Goal: Find specific page/section: Find specific page/section

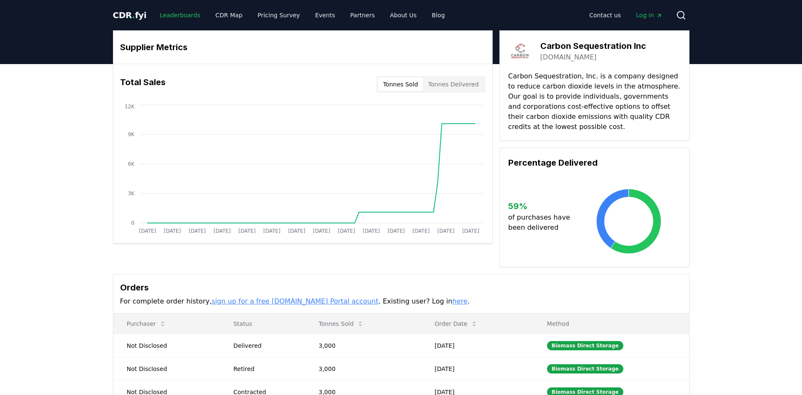
click at [168, 19] on link "Leaderboards" at bounding box center [180, 15] width 54 height 15
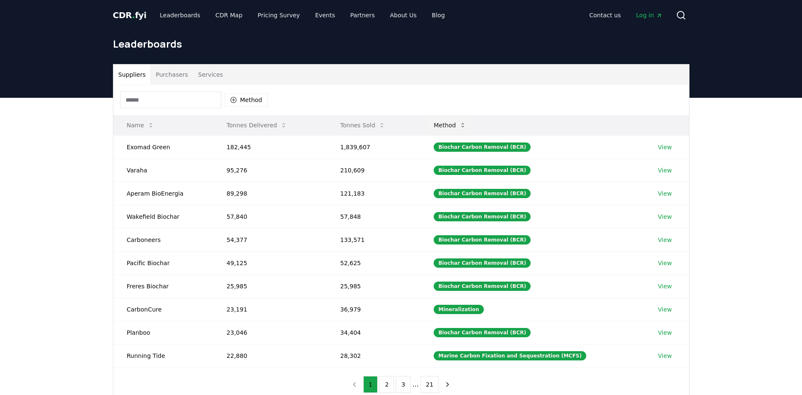
click at [466, 122] on icon at bounding box center [462, 125] width 7 height 7
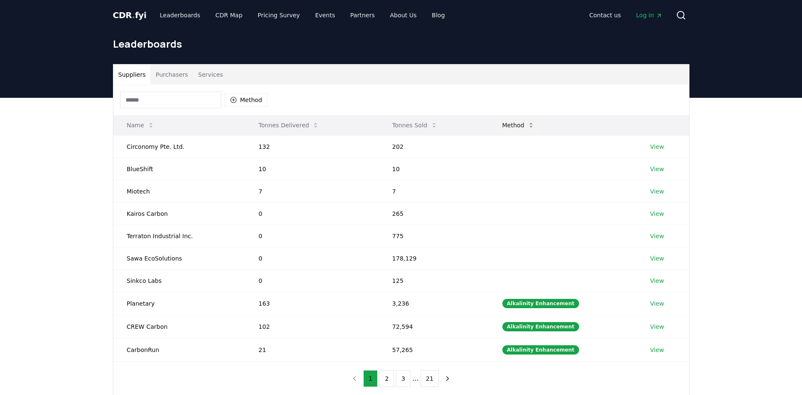
click at [523, 121] on button "Method" at bounding box center [519, 125] width 46 height 17
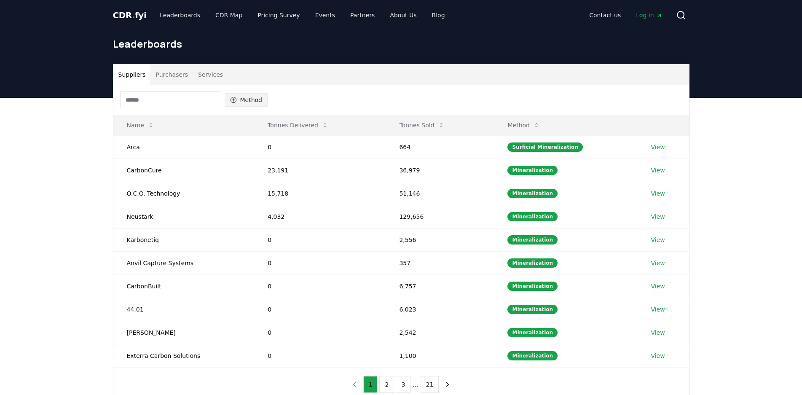
click at [246, 99] on button "Method" at bounding box center [246, 99] width 43 height 13
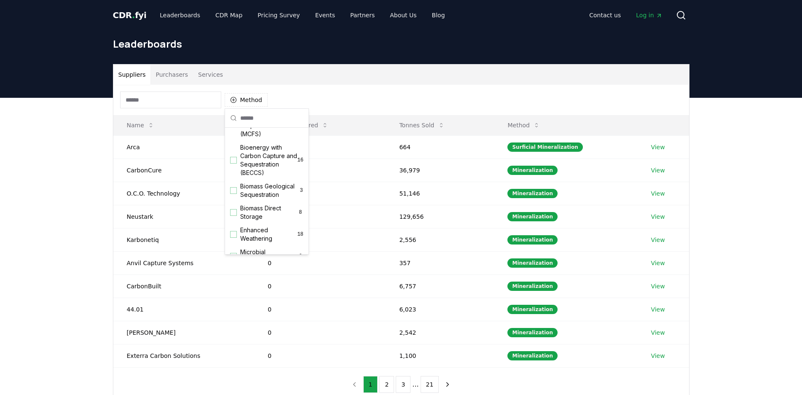
scroll to position [64, 0]
click at [235, 193] on div "Suggestions" at bounding box center [233, 189] width 7 height 7
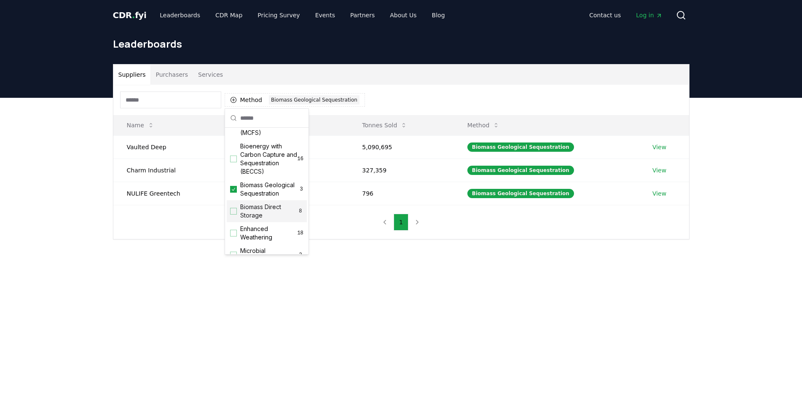
click at [235, 215] on div "Suggestions" at bounding box center [233, 211] width 7 height 7
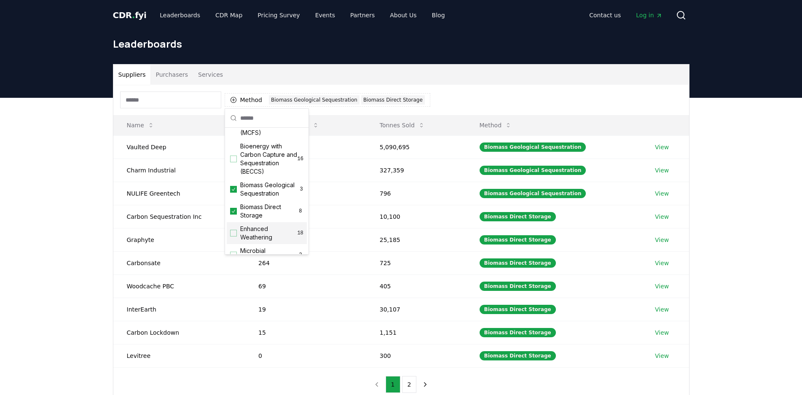
click at [755, 220] on div "Suppliers Purchasers Services Method 2 Biomass Geological Sequestration Biomass…" at bounding box center [401, 267] width 802 height 338
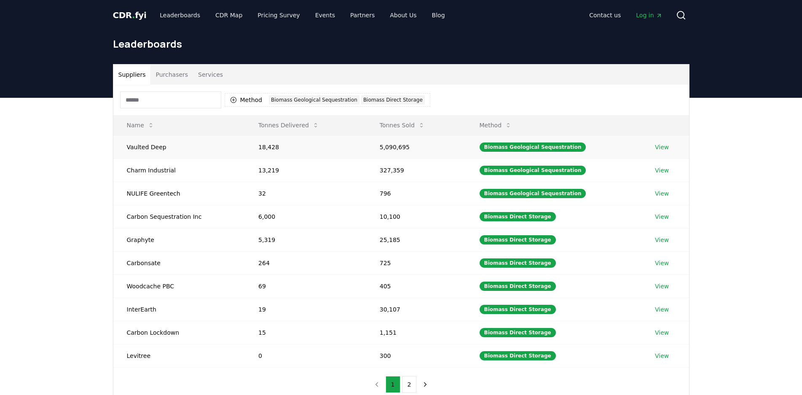
click at [135, 145] on td "Vaulted Deep" at bounding box center [179, 146] width 132 height 23
click at [144, 152] on td "Vaulted Deep" at bounding box center [179, 146] width 132 height 23
click at [659, 148] on link "View" at bounding box center [662, 147] width 14 height 8
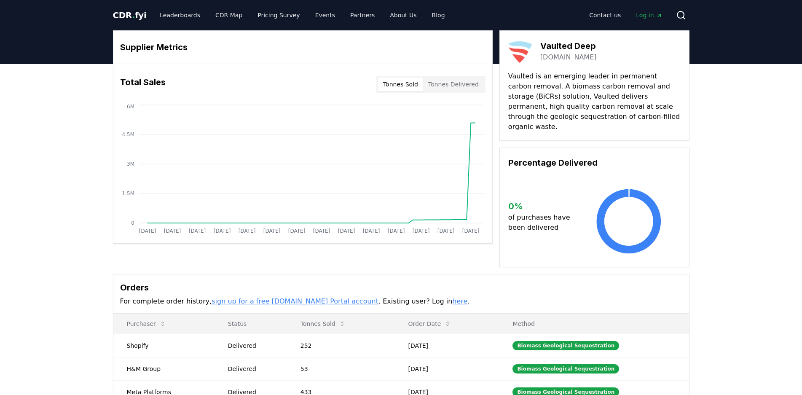
click at [558, 57] on link "[DOMAIN_NAME]" at bounding box center [568, 57] width 56 height 10
